Goal: Transaction & Acquisition: Purchase product/service

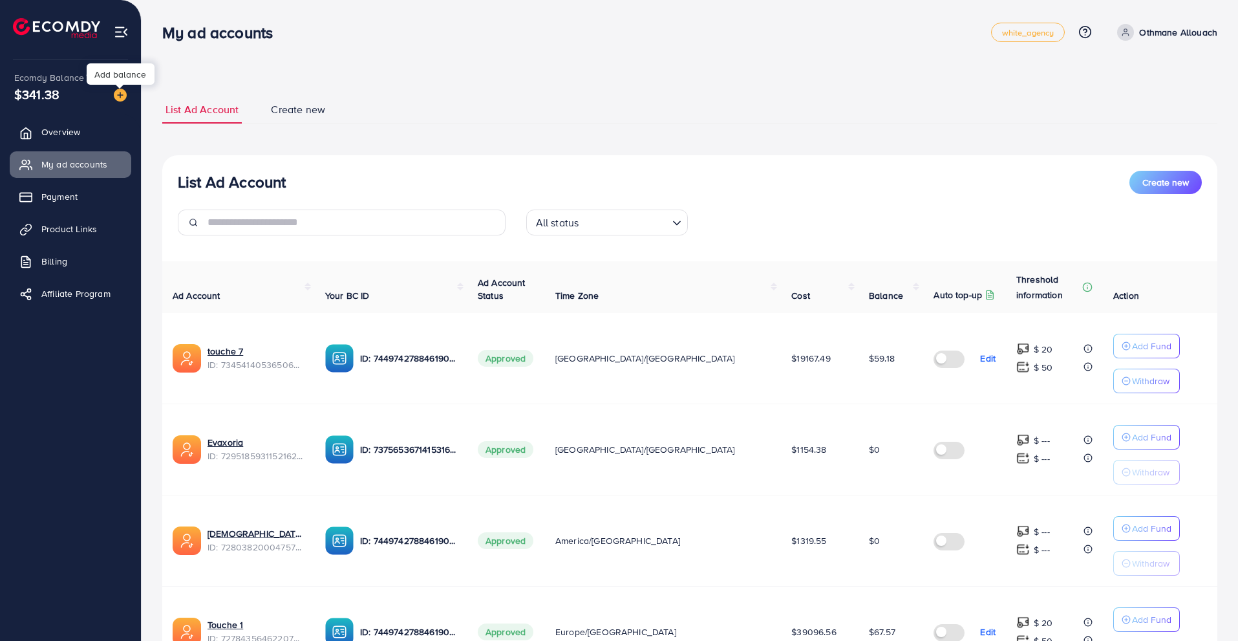
click at [115, 89] on img at bounding box center [120, 95] width 13 height 13
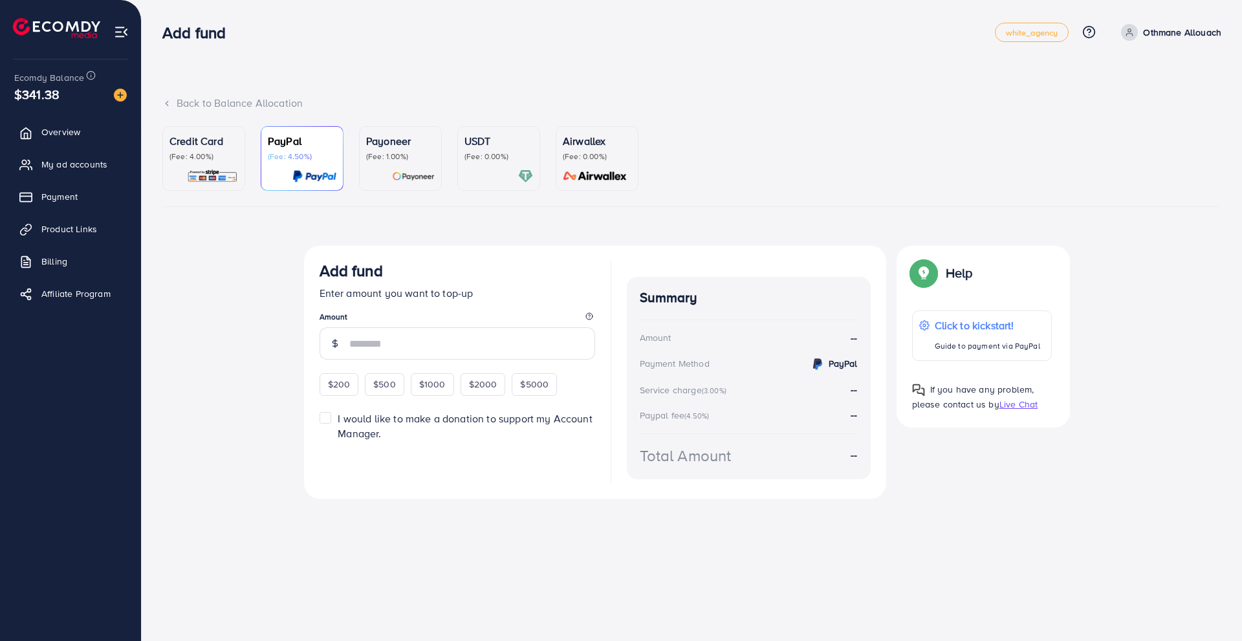
click at [472, 150] on div "USDT (Fee: 0.00%)" at bounding box center [498, 147] width 69 height 28
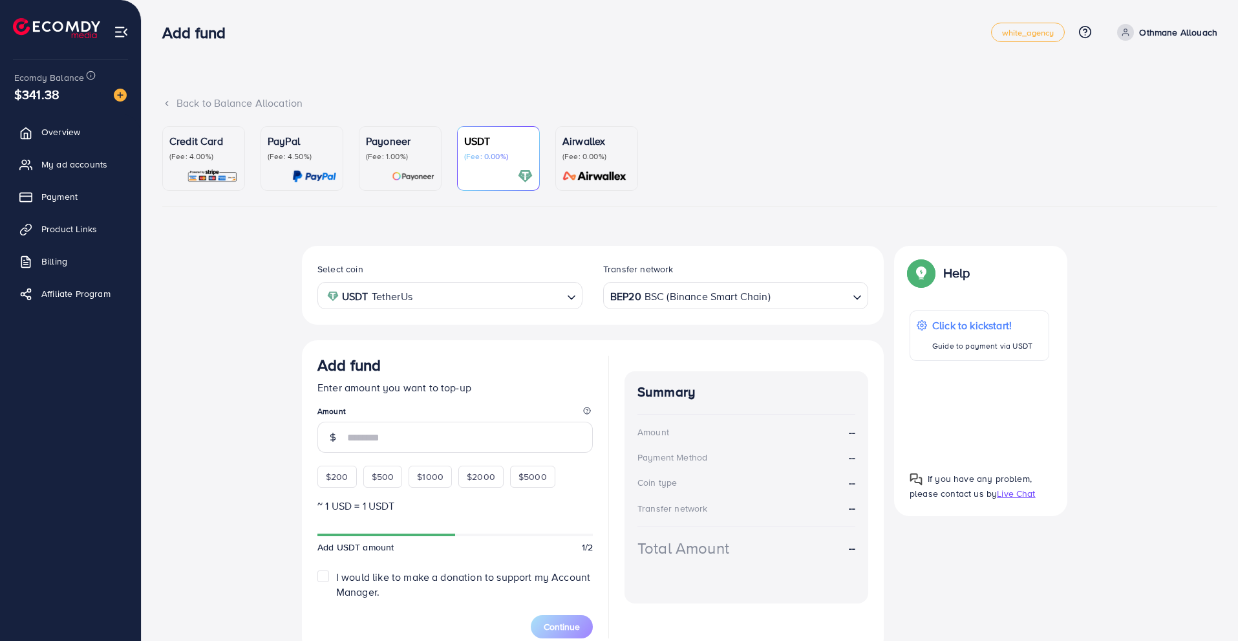
click at [617, 298] on div "BEP20 BSC (Binance Smart Chain)" at bounding box center [728, 294] width 241 height 23
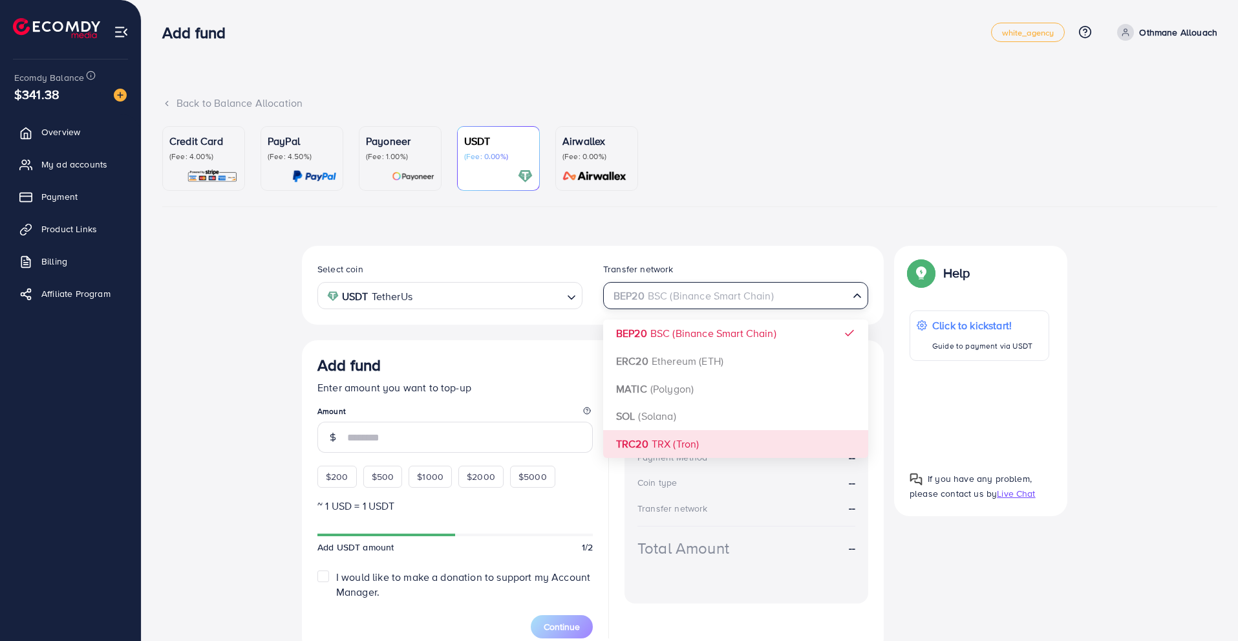
click at [618, 435] on div "Select coin USDT TetherUs Loading... Transfer network BEP20 BSC (Binance Smart …" at bounding box center [593, 450] width 582 height 408
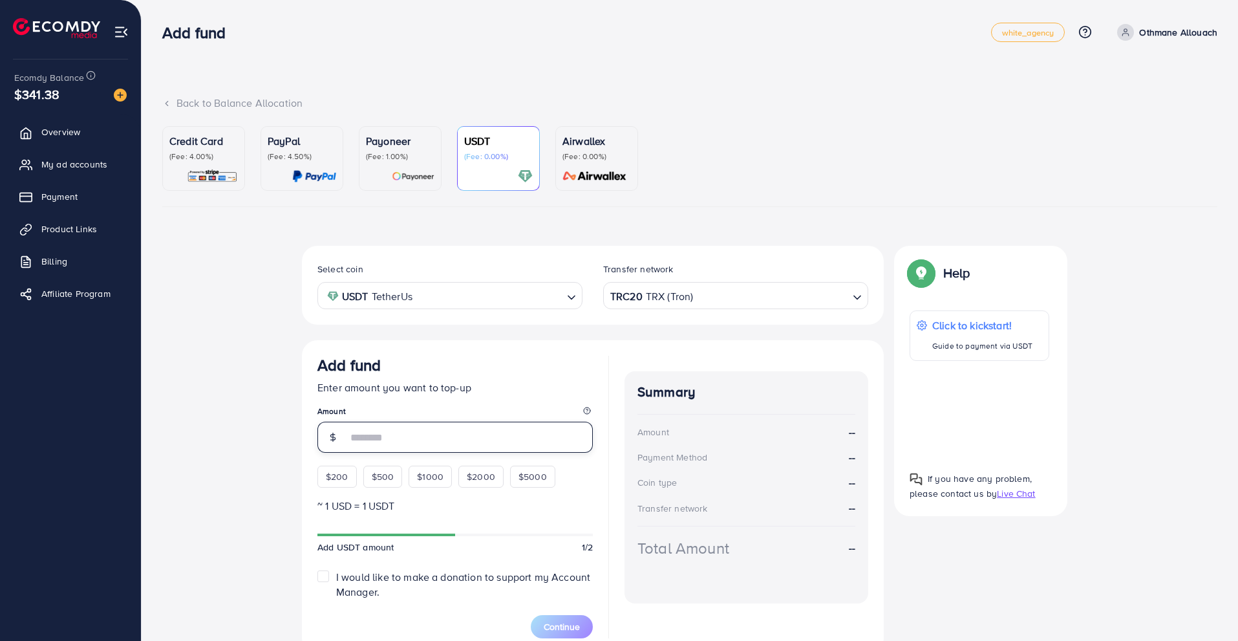
click at [417, 434] on input "number" at bounding box center [470, 437] width 246 height 31
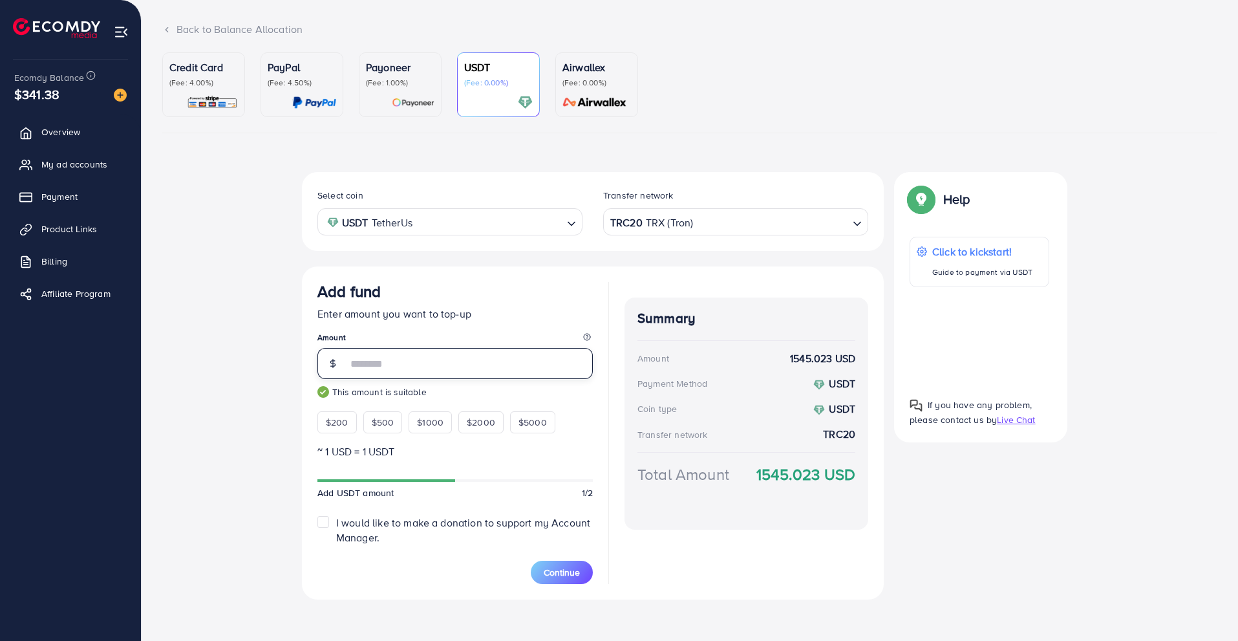
scroll to position [79, 0]
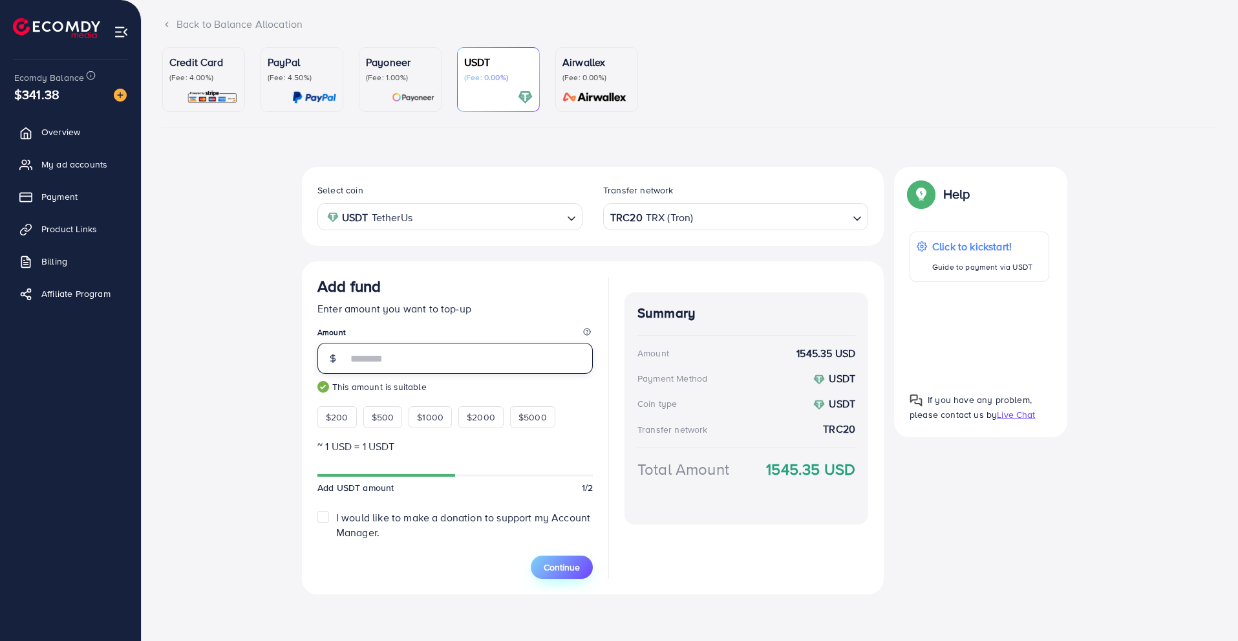
type input "****"
click at [540, 566] on button "Continue" at bounding box center [562, 566] width 62 height 23
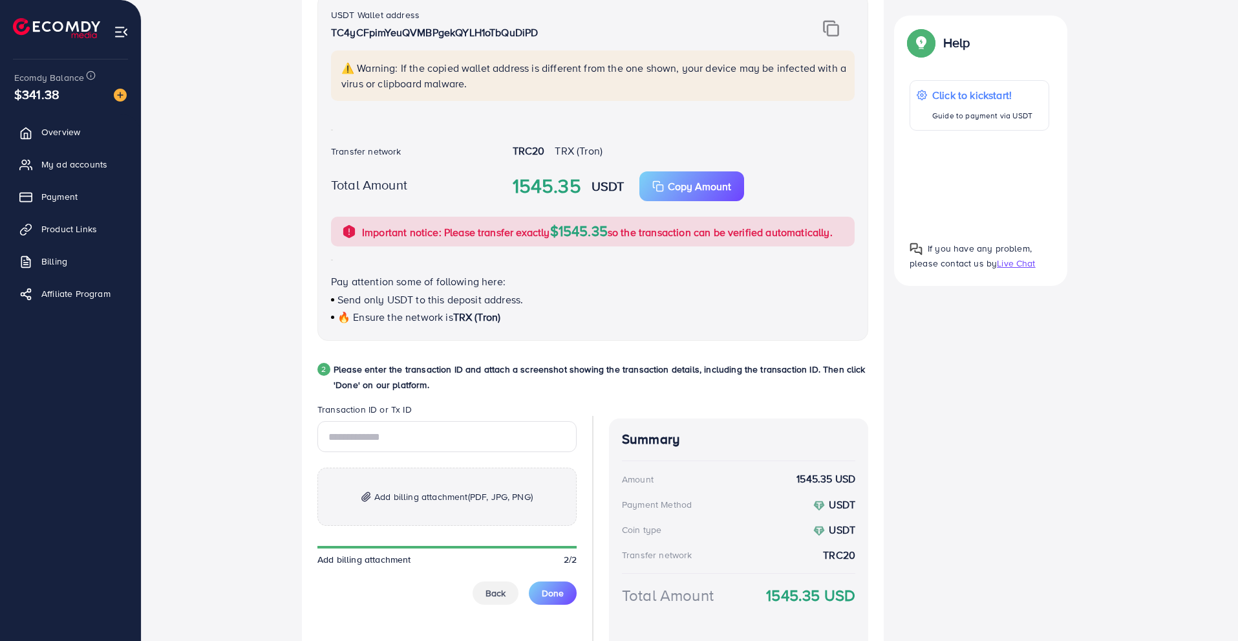
scroll to position [331, 0]
click at [414, 439] on input "text" at bounding box center [447, 435] width 259 height 31
paste input "**********"
type input "**********"
click at [371, 508] on p "Add billing attachment (PDF, JPG, PNG)" at bounding box center [447, 496] width 259 height 58
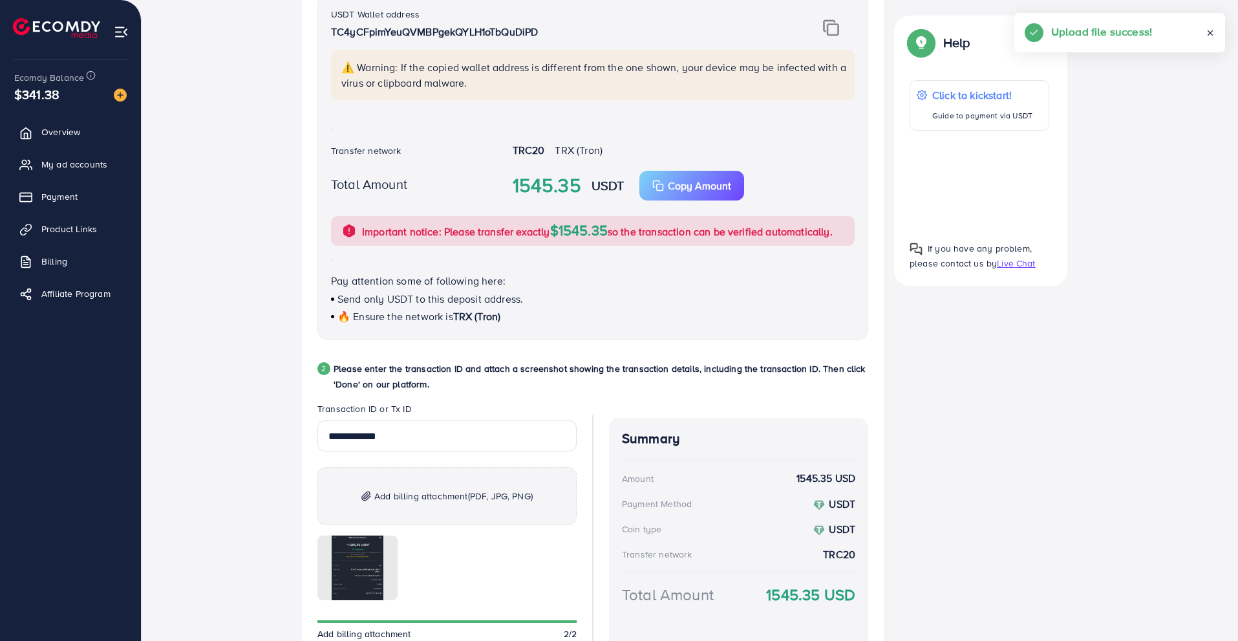
scroll to position [442, 0]
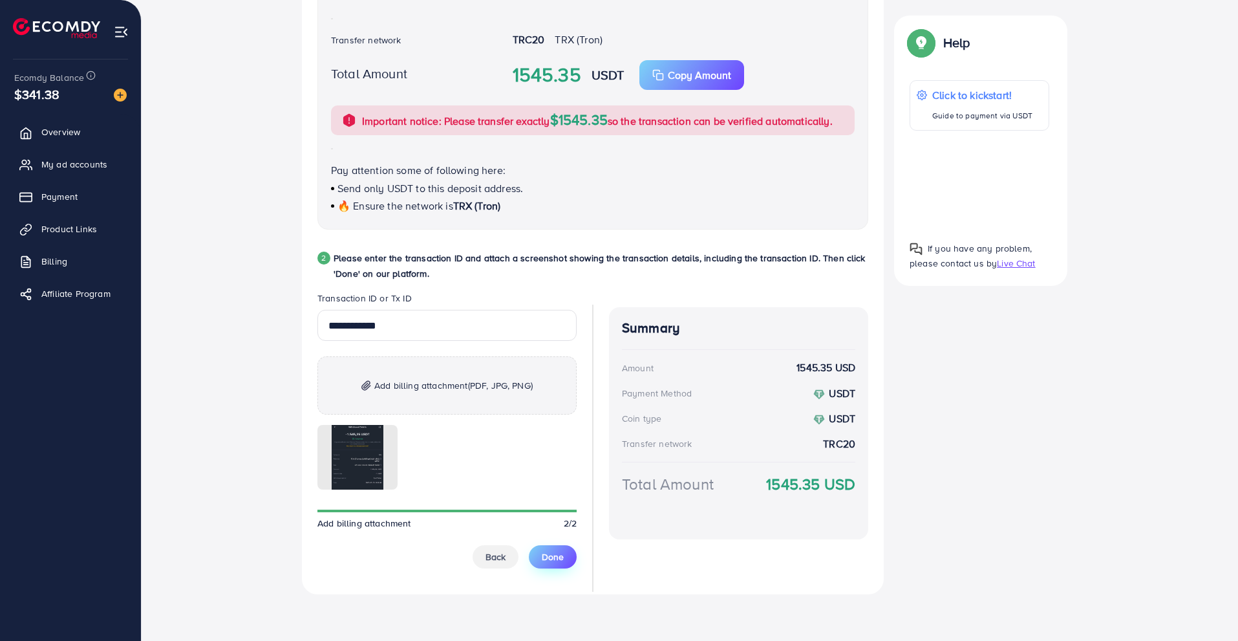
click at [541, 555] on button "Done" at bounding box center [553, 556] width 48 height 23
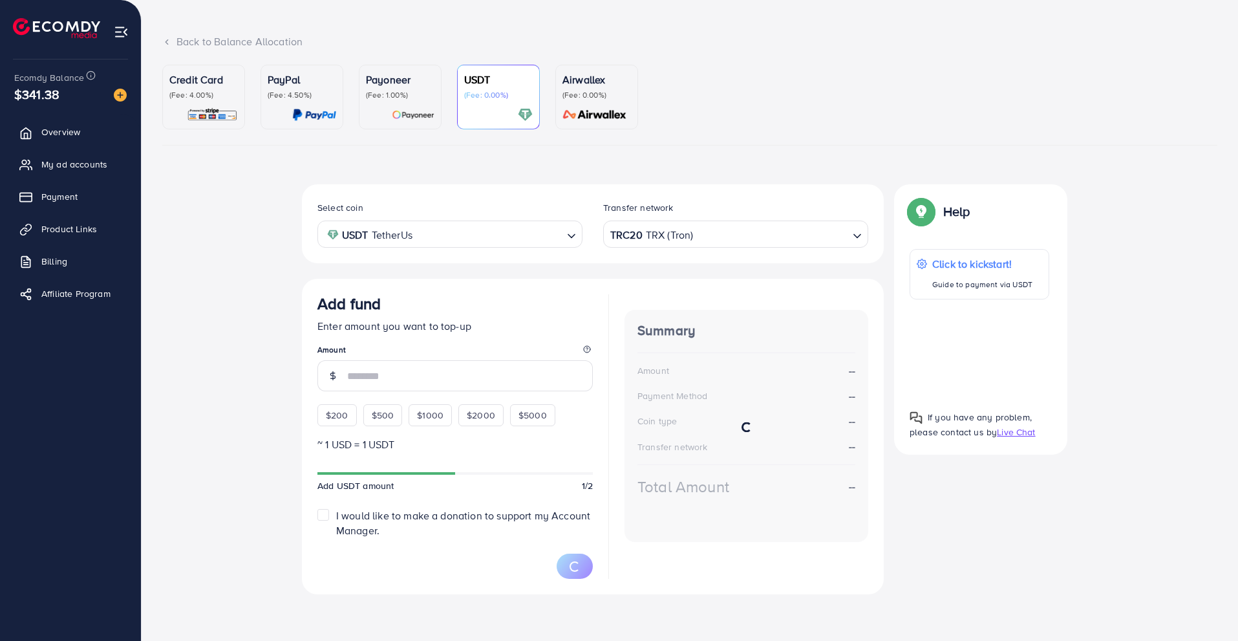
scroll to position [59, 0]
